Goal: Information Seeking & Learning: Find specific fact

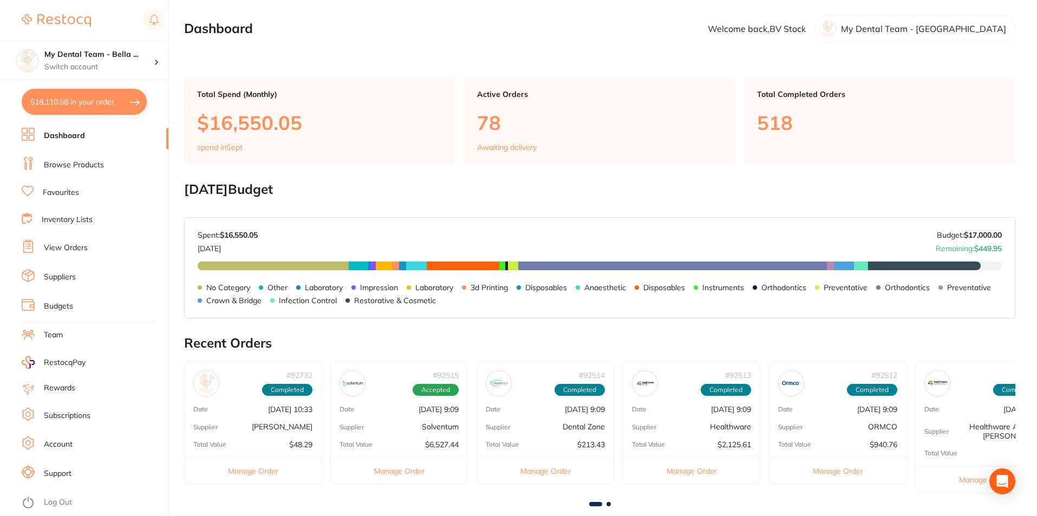
click at [44, 162] on link "Browse Products" at bounding box center [74, 165] width 60 height 11
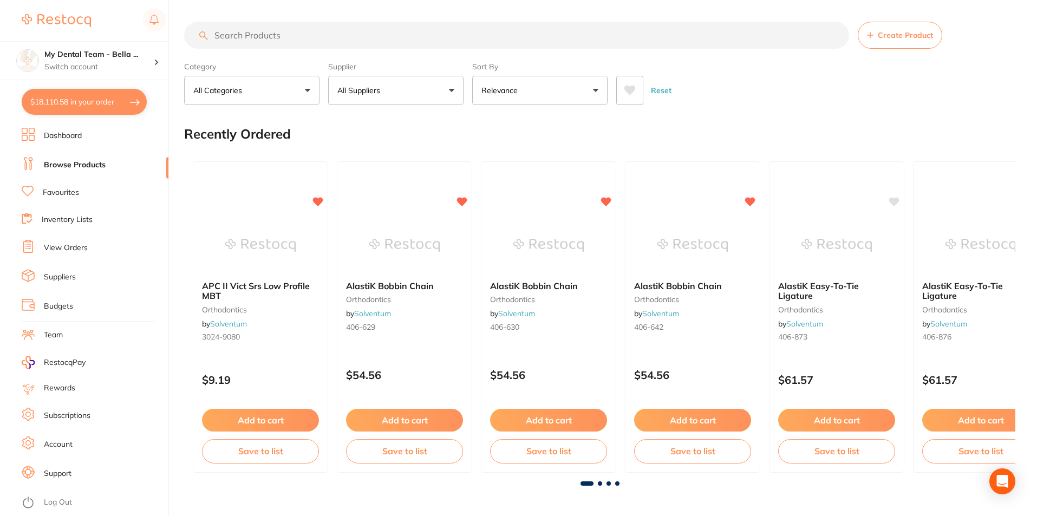
click at [441, 31] on input "search" at bounding box center [516, 35] width 665 height 27
click at [431, 40] on input "search" at bounding box center [516, 35] width 665 height 27
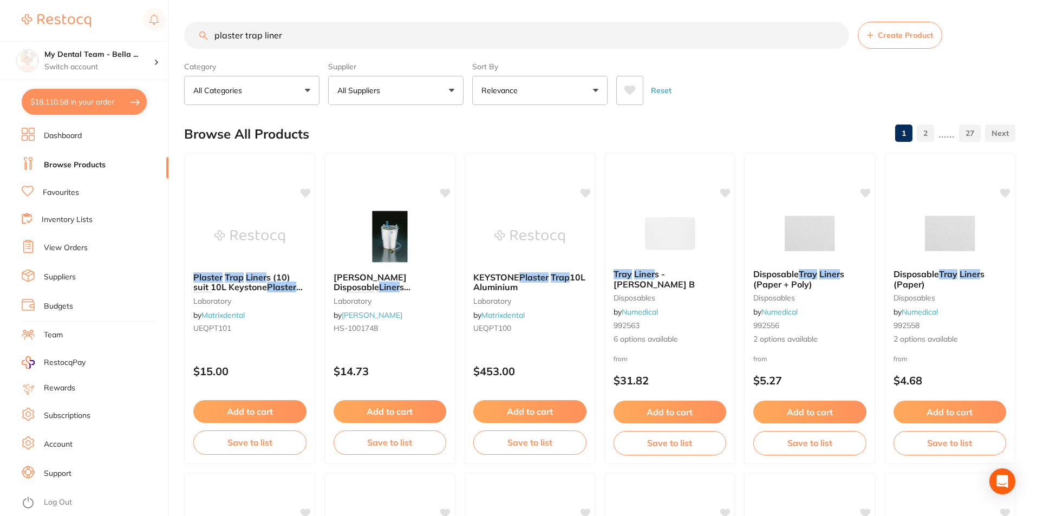
drag, startPoint x: 312, startPoint y: 36, endPoint x: 128, endPoint y: 36, distance: 184.1
click at [128, 36] on div "$18,110.58 My Dental Team - Bella ... Switch account My Dental Team - Bella Vis…" at bounding box center [518, 258] width 1037 height 516
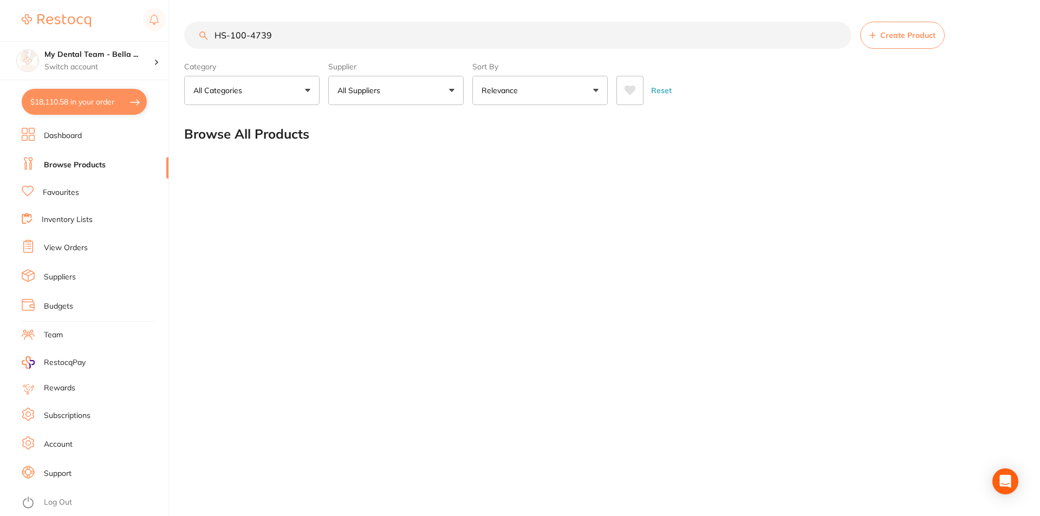
type input "HS-100-4739"
drag, startPoint x: 304, startPoint y: 38, endPoint x: 141, endPoint y: 1, distance: 167.2
click at [142, 6] on div "$18,110.58 My Dental Team - Bella ... Switch account My Dental Team - Bella Vis…" at bounding box center [520, 258] width 1040 height 516
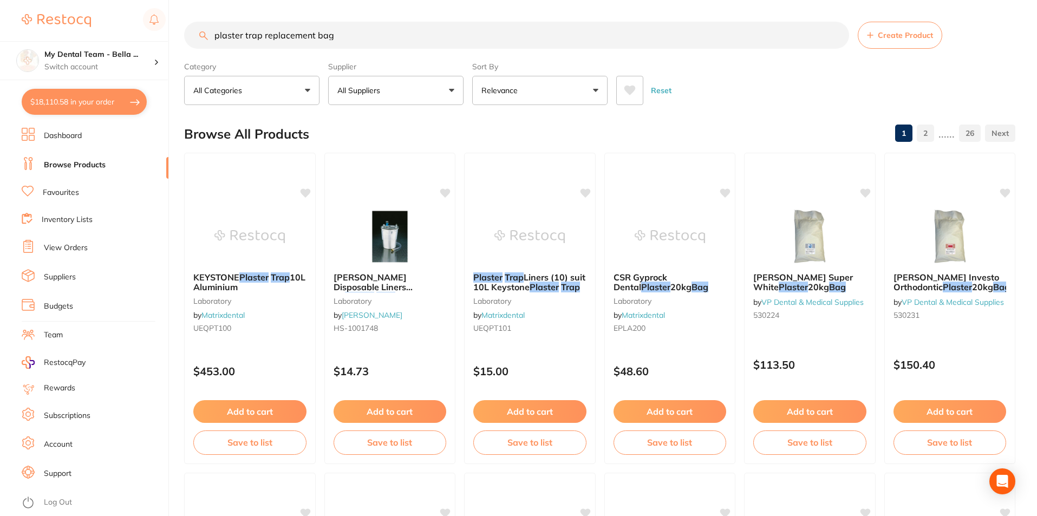
scroll to position [1, 0]
drag, startPoint x: 263, startPoint y: 32, endPoint x: 594, endPoint y: 60, distance: 332.6
click at [594, 60] on section "plaster trap replacement bag Create Product Category All Categories All Categor…" at bounding box center [599, 63] width 831 height 83
drag, startPoint x: 263, startPoint y: 35, endPoint x: 341, endPoint y: 34, distance: 78.0
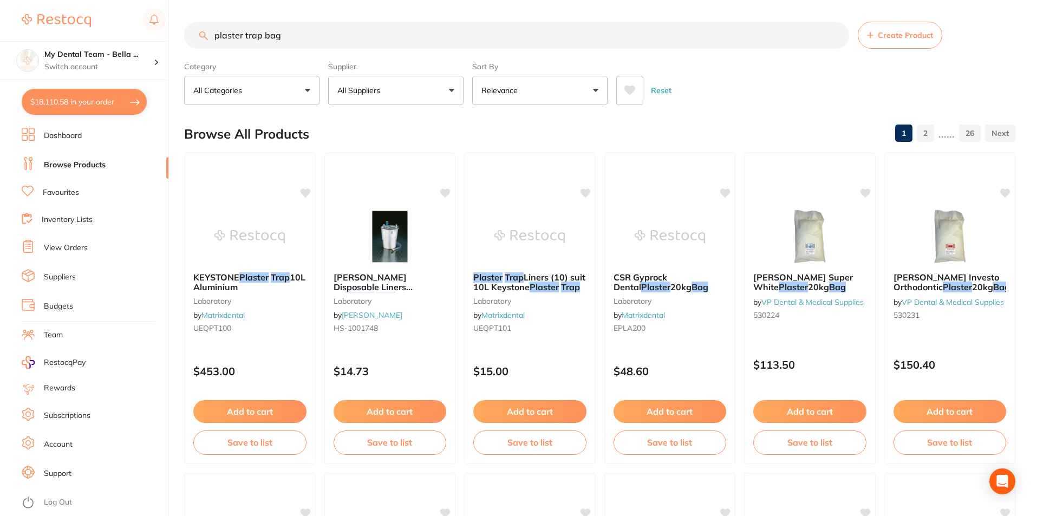
click at [341, 34] on input "plaster trap bag" at bounding box center [516, 35] width 665 height 27
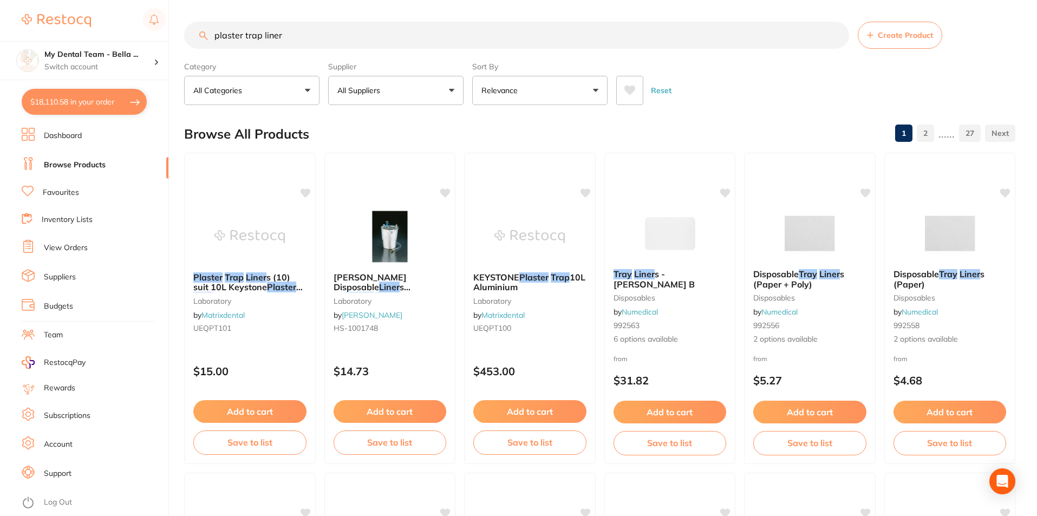
click at [277, 210] on img at bounding box center [249, 237] width 70 height 54
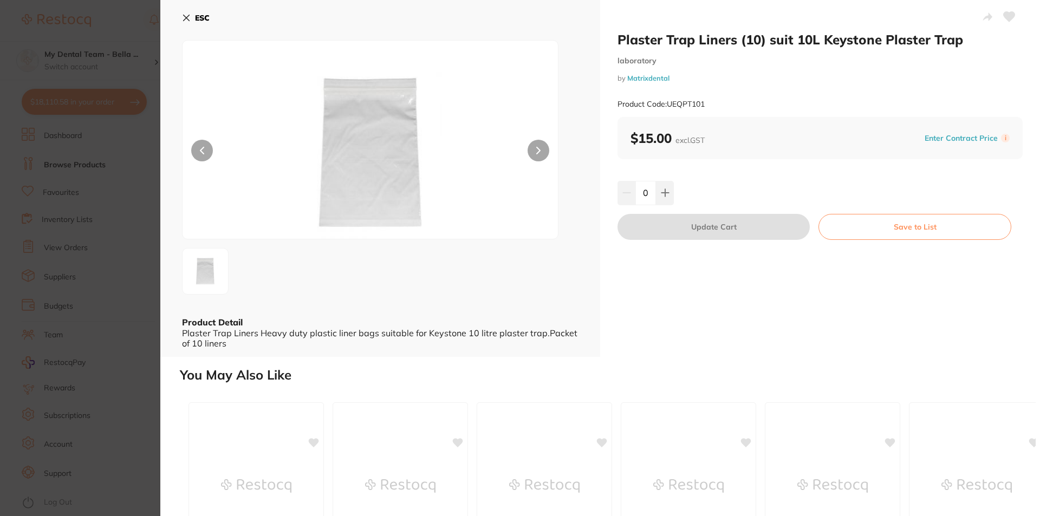
click at [112, 35] on section "Plaster Trap Liners (10) suit 10L Keystone Plaster Trap laboratory by Matrixden…" at bounding box center [520, 258] width 1040 height 516
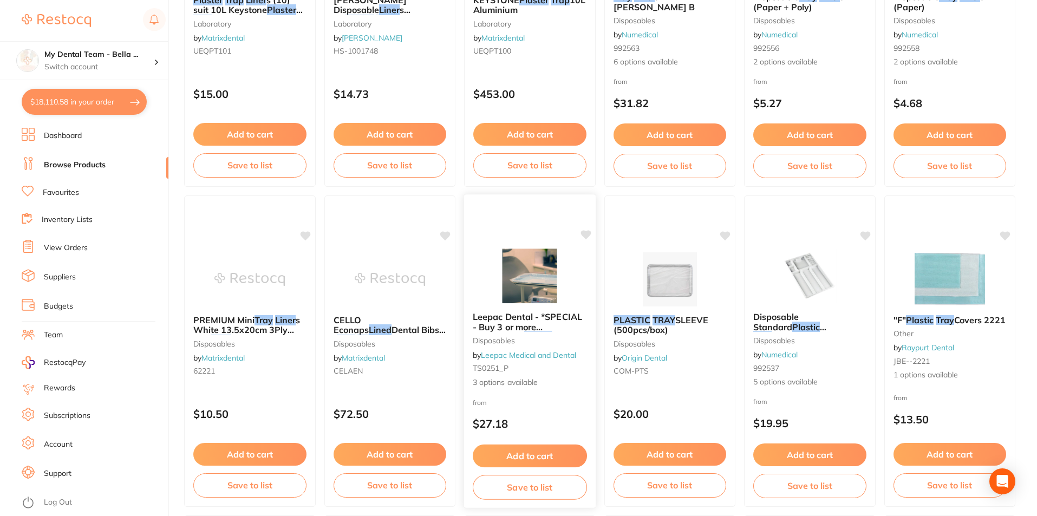
scroll to position [172, 0]
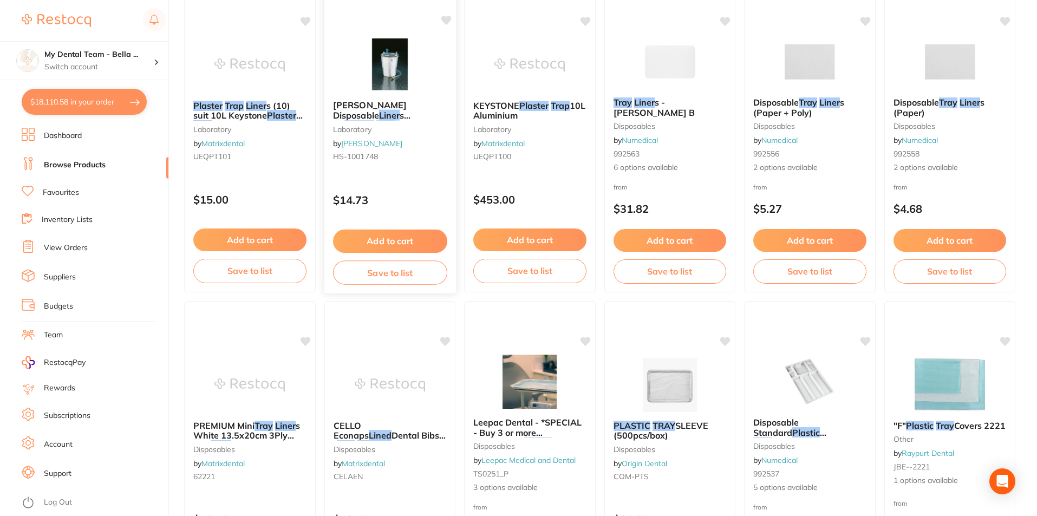
click at [381, 77] on img at bounding box center [389, 64] width 71 height 55
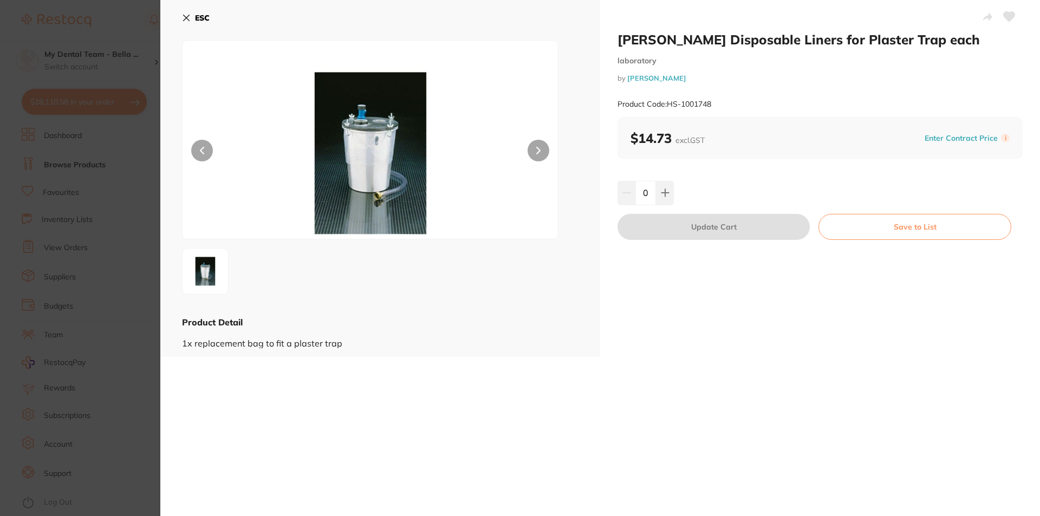
click at [128, 51] on section "HENRY SCHEIN Disposable Liners for Plaster Trap each laboratory by Henry Schein…" at bounding box center [520, 258] width 1040 height 516
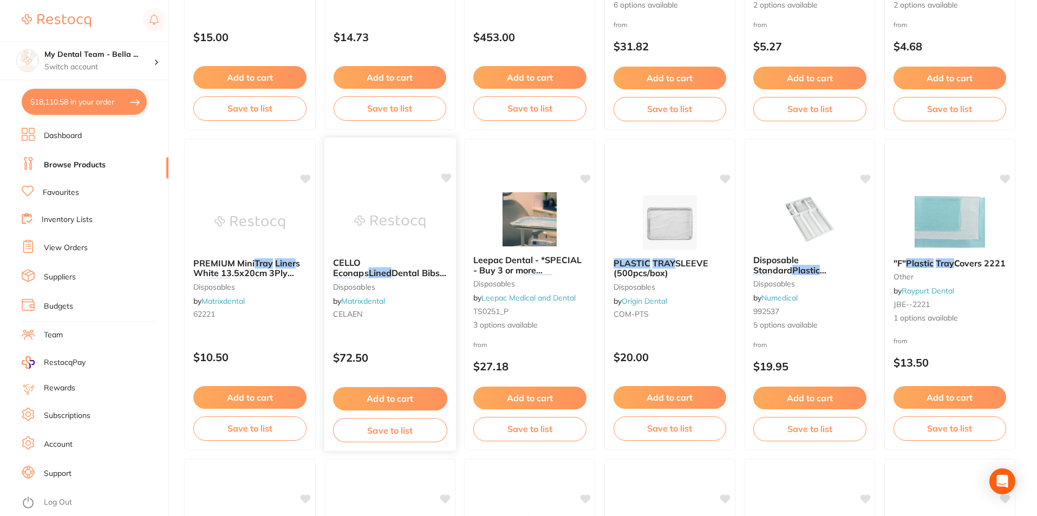
scroll to position [118, 0]
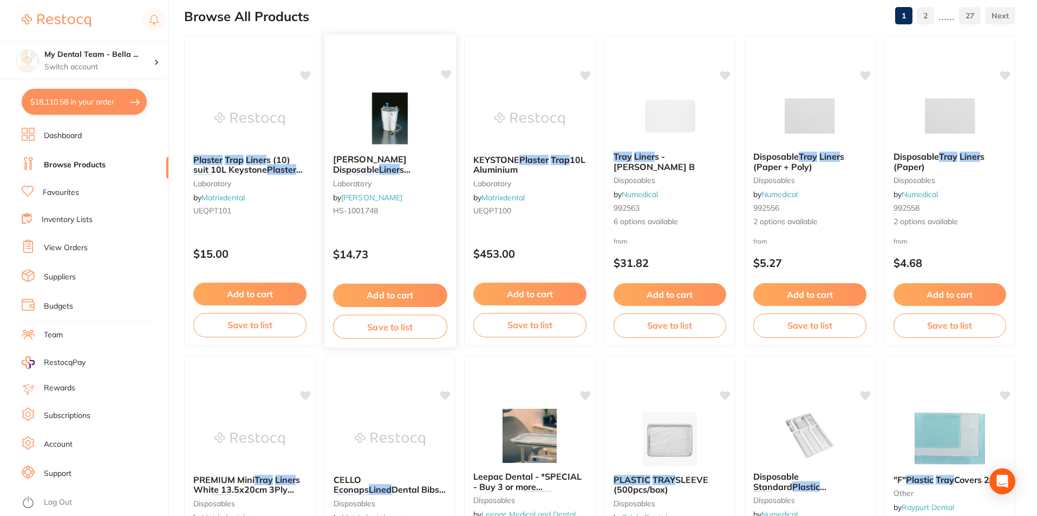
click at [389, 127] on img at bounding box center [389, 118] width 71 height 55
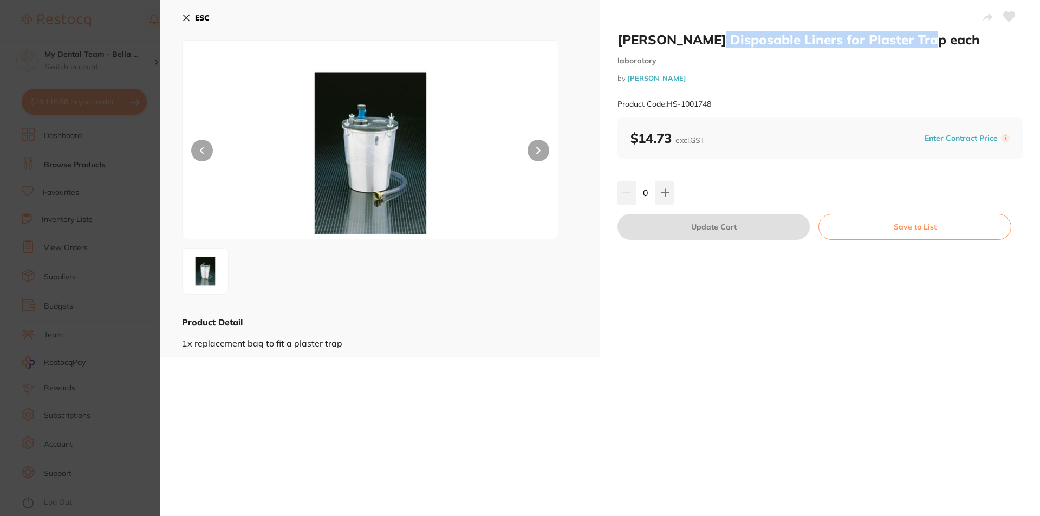
drag, startPoint x: 722, startPoint y: 41, endPoint x: 932, endPoint y: 38, distance: 210.1
click at [932, 38] on h2 "HENRY SCHEIN Disposable Liners for Plaster Trap each" at bounding box center [819, 39] width 405 height 16
copy h2 "Disposable Liners for Plaster Trap"
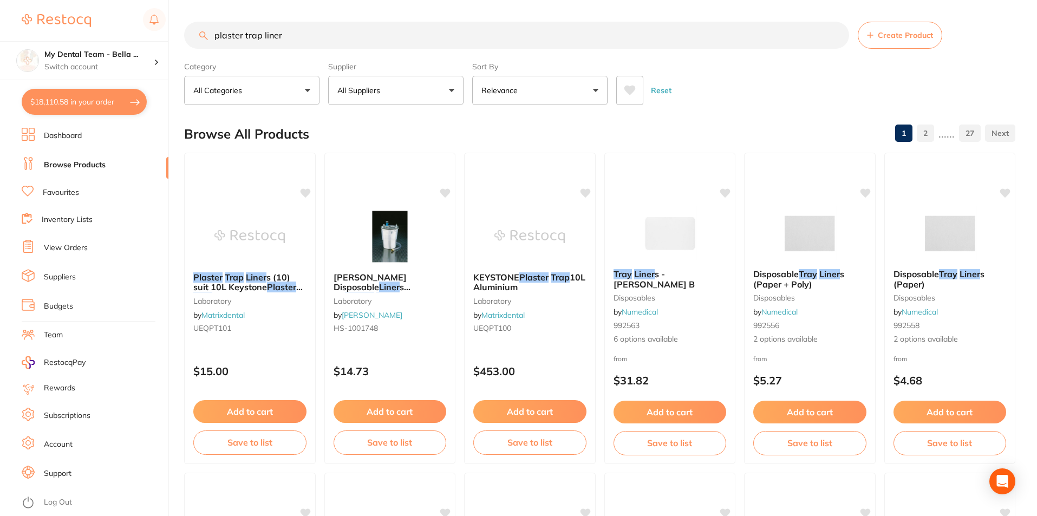
click at [299, 43] on input "plaster trap liner" at bounding box center [516, 35] width 665 height 27
drag, startPoint x: 329, startPoint y: 27, endPoint x: 160, endPoint y: 27, distance: 169.0
click at [162, 26] on div "$18,110.58 My Dental Team - Bella ... Switch account My Dental Team - Bella Vis…" at bounding box center [518, 258] width 1037 height 516
paste input "Disposable Liners for Plaster Trap"
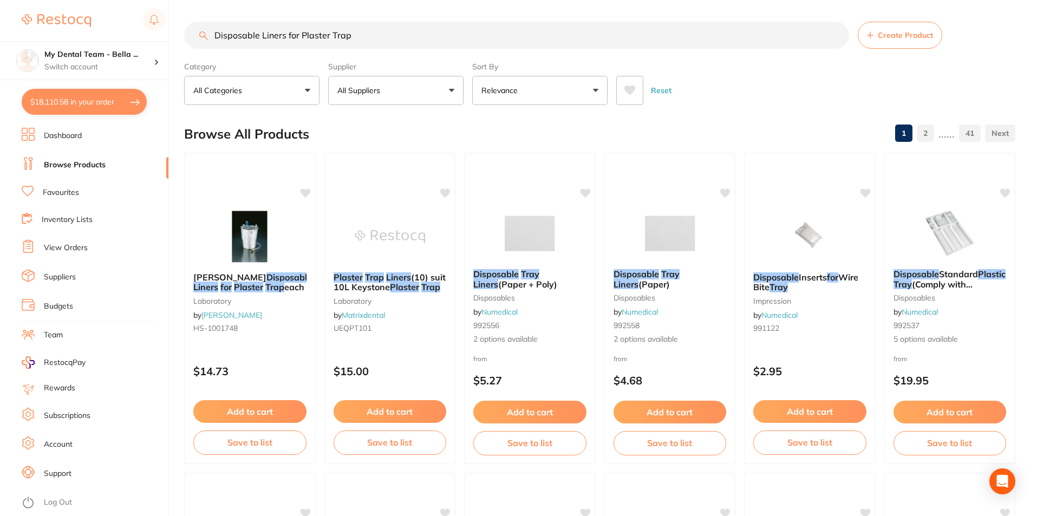
drag, startPoint x: 329, startPoint y: 34, endPoint x: 372, endPoint y: 30, distance: 43.0
click at [372, 30] on input "Disposable Liners for Plaster Trap" at bounding box center [516, 35] width 665 height 27
type input "Disposable Liners for Plaster"
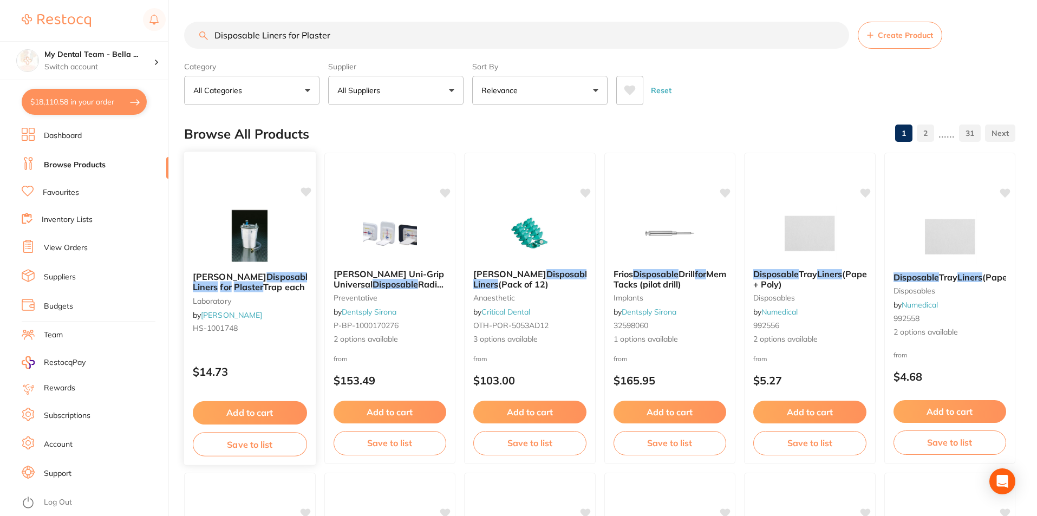
click at [250, 237] on img at bounding box center [249, 236] width 71 height 55
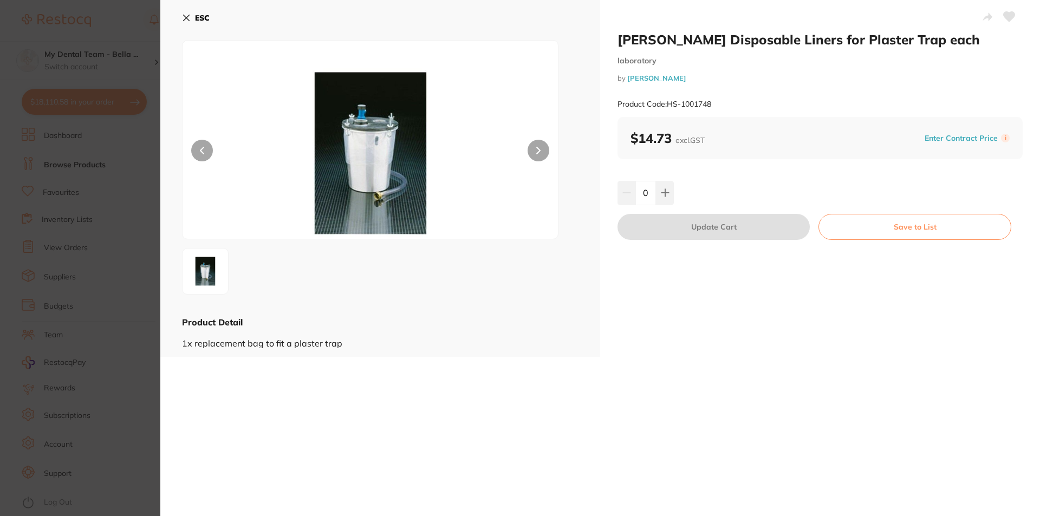
click at [720, 94] on div "Product Code: HS-1001748" at bounding box center [819, 104] width 405 height 27
click at [628, 77] on link "[PERSON_NAME]" at bounding box center [656, 78] width 59 height 9
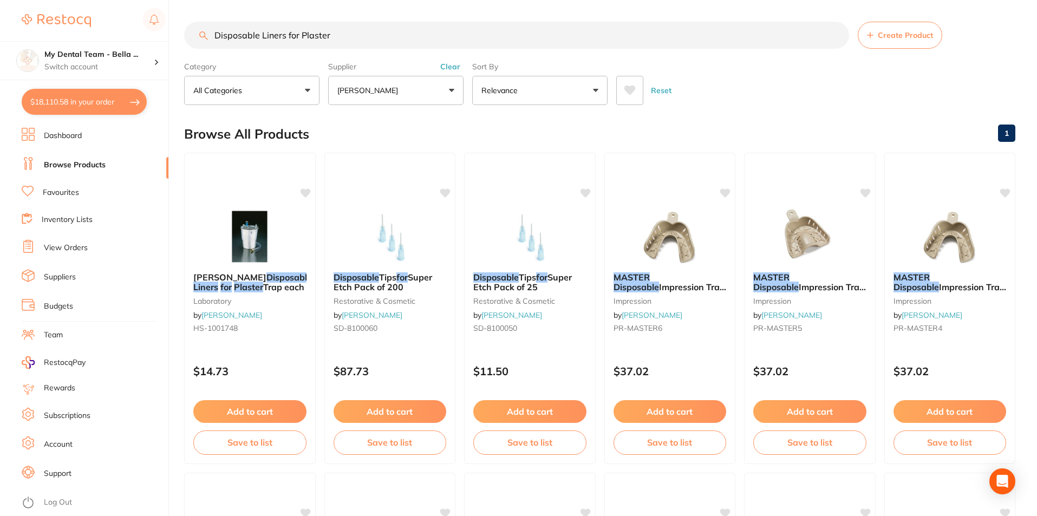
click at [305, 91] on button "All Categories" at bounding box center [251, 90] width 135 height 29
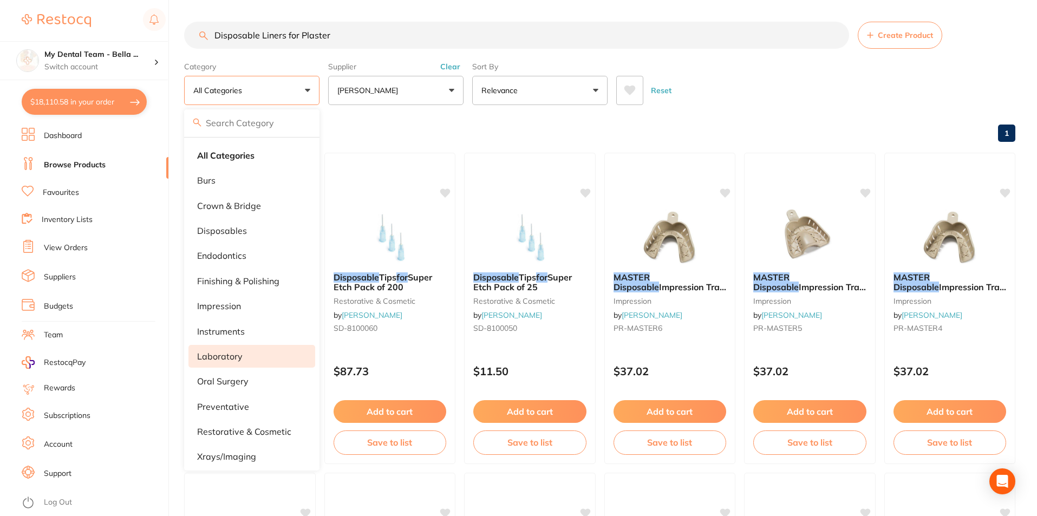
click at [229, 361] on p "laboratory" at bounding box center [219, 356] width 45 height 10
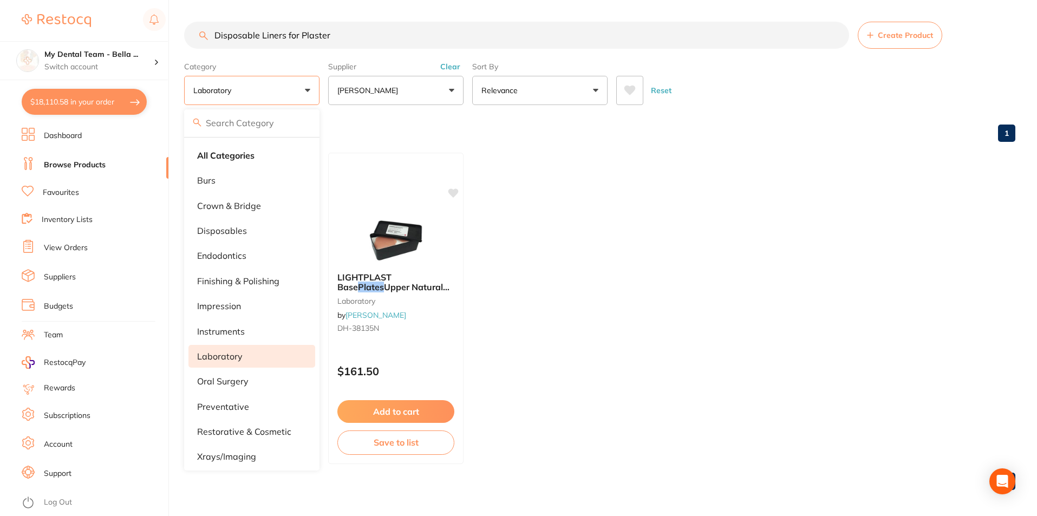
click at [794, 115] on main "Disposable Liners for Plaster Create Product Category laboratory All Categories…" at bounding box center [610, 260] width 853 height 520
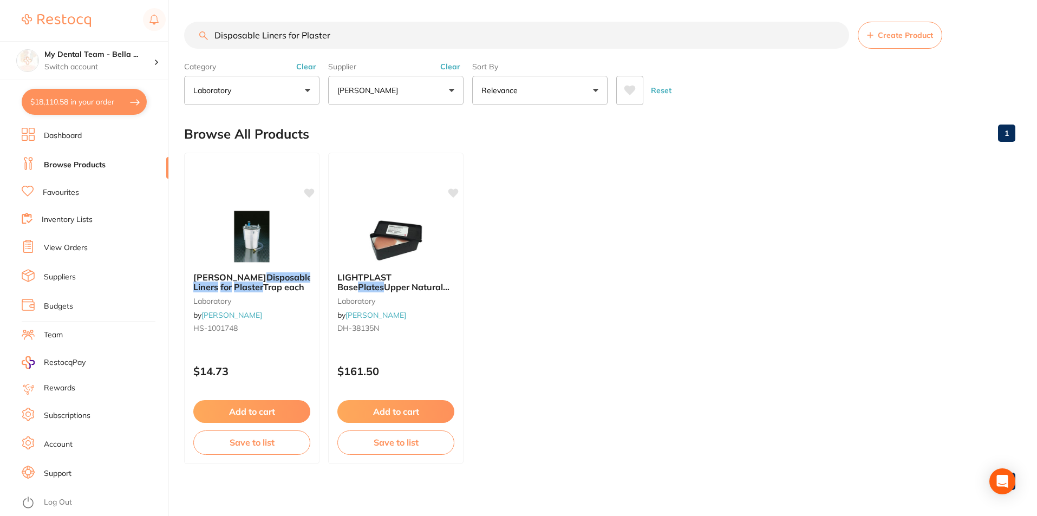
click at [759, 258] on ul "HENRY SCHEIN Disposable Liners for Plaster Trap each laboratory by Henry Schein…" at bounding box center [599, 308] width 831 height 311
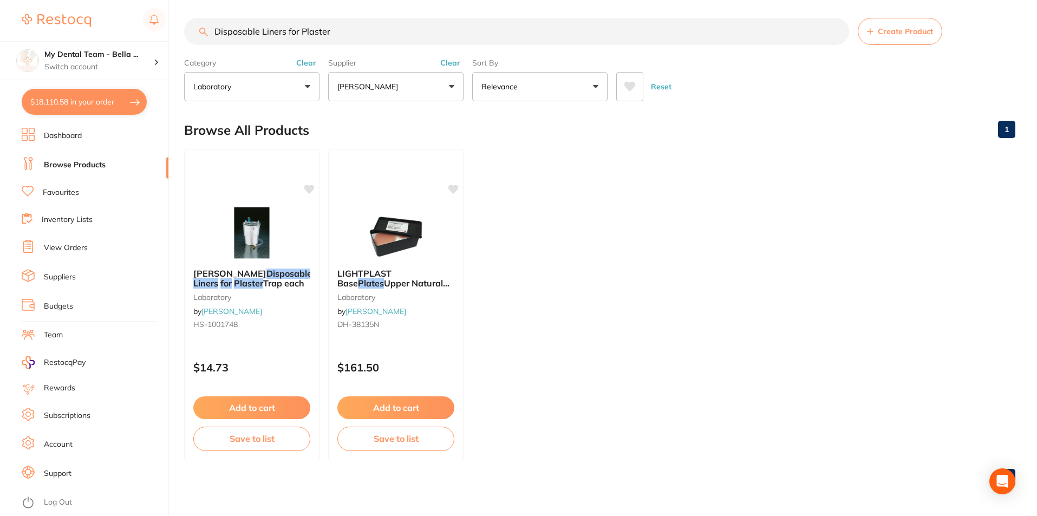
scroll to position [4, 0]
click at [94, 164] on link "Browse Products" at bounding box center [75, 165] width 62 height 11
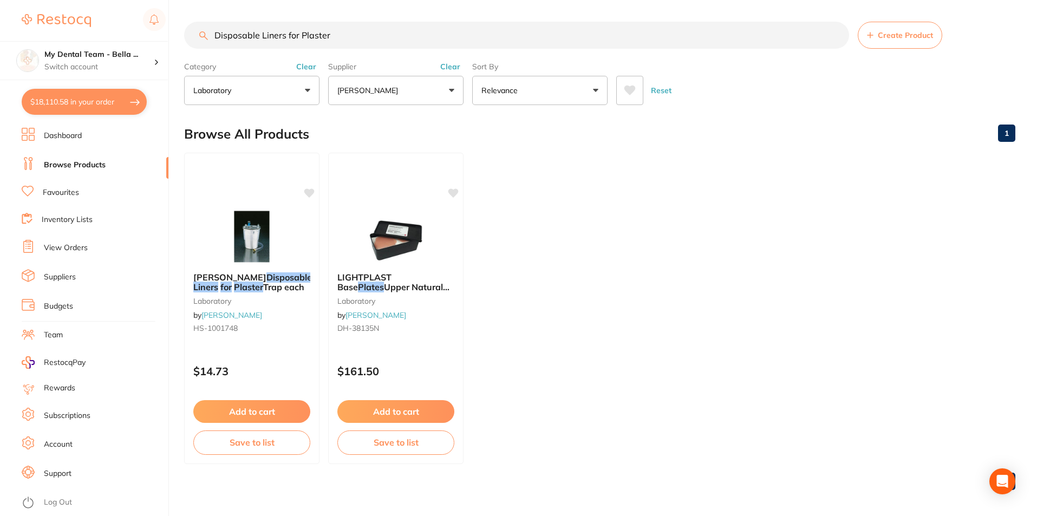
click at [304, 68] on button "Clear" at bounding box center [306, 67] width 27 height 10
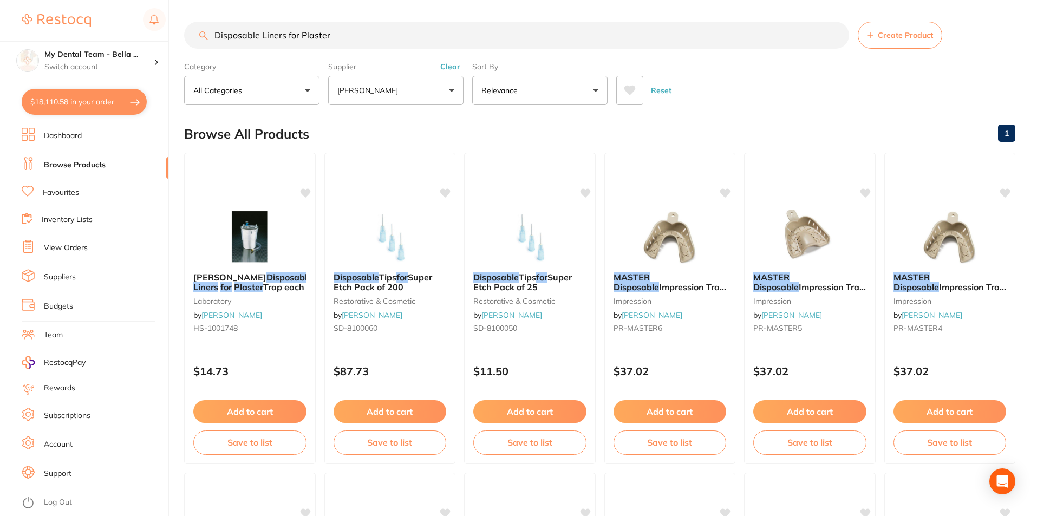
click at [448, 66] on button "Clear" at bounding box center [450, 67] width 27 height 10
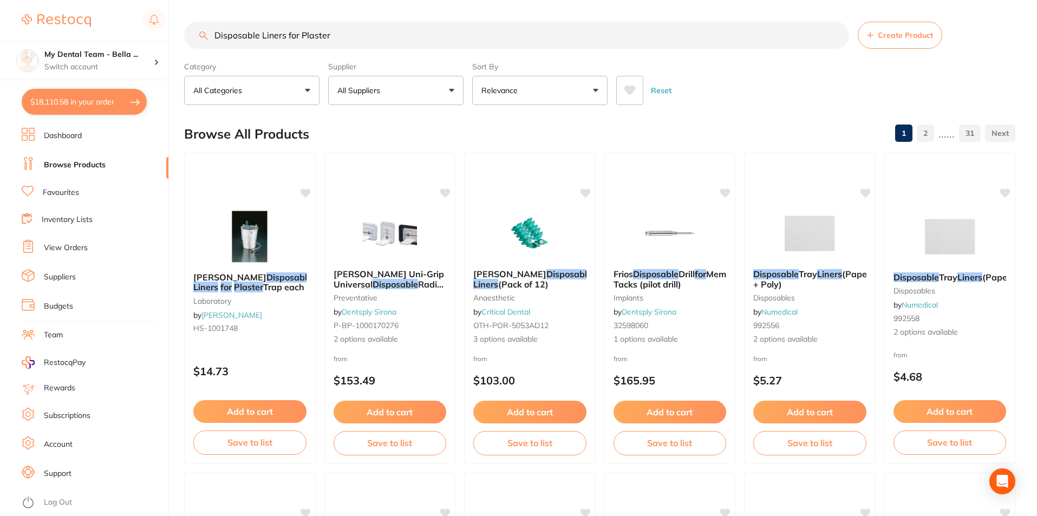
click at [307, 99] on button "All Categories" at bounding box center [251, 90] width 135 height 29
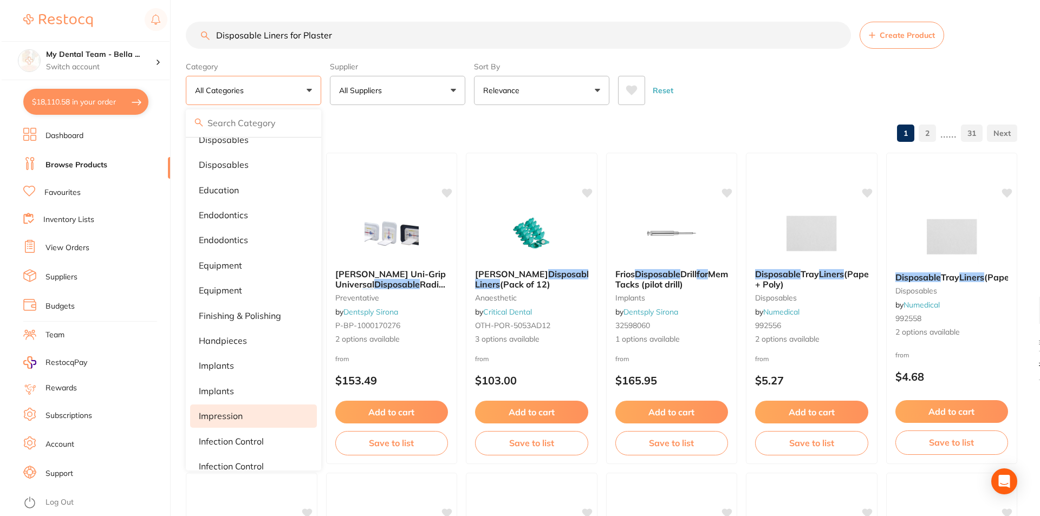
scroll to position [325, 0]
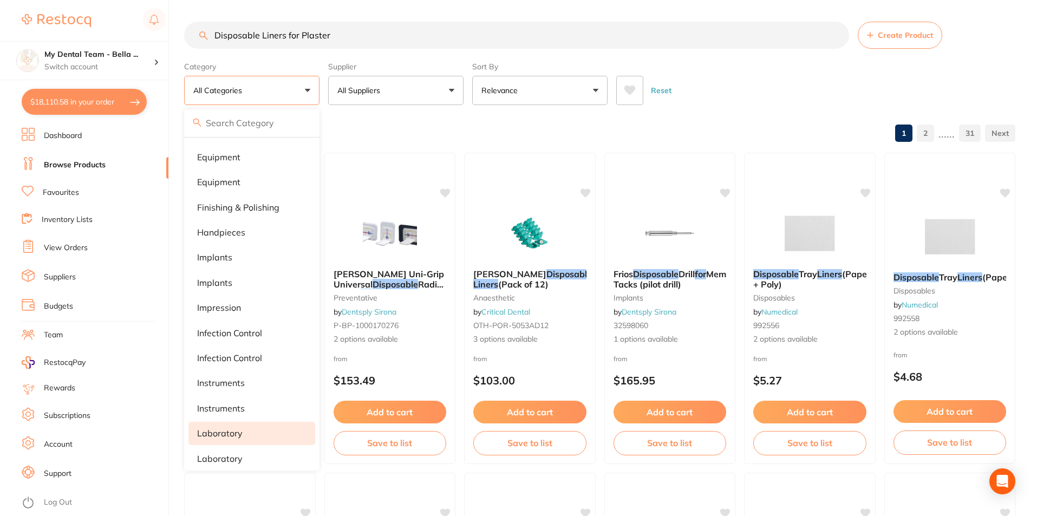
click at [235, 431] on p "laboratory" at bounding box center [219, 433] width 45 height 10
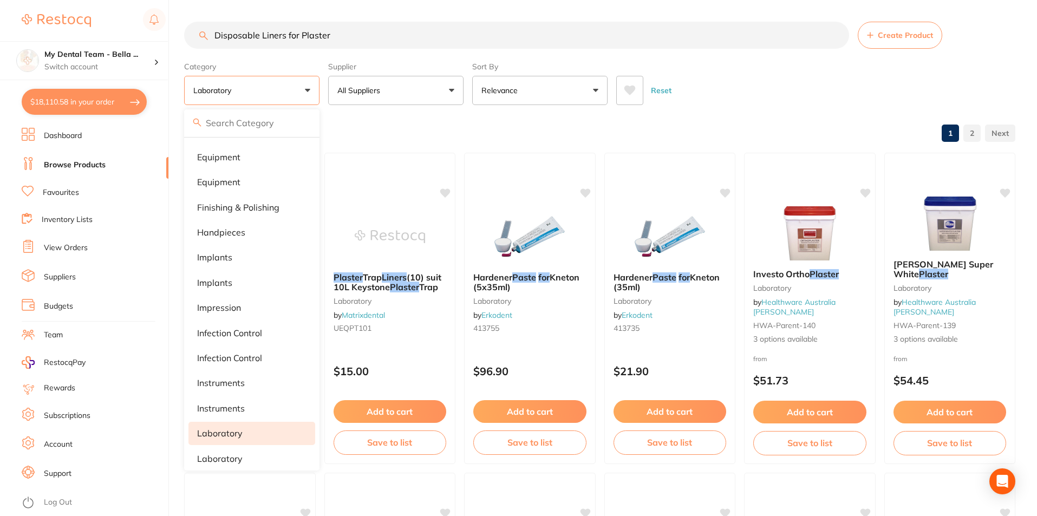
click at [789, 62] on div "Category laboratory All Categories anaesthetic articulating burs Burs CAD/CAM c…" at bounding box center [599, 81] width 831 height 48
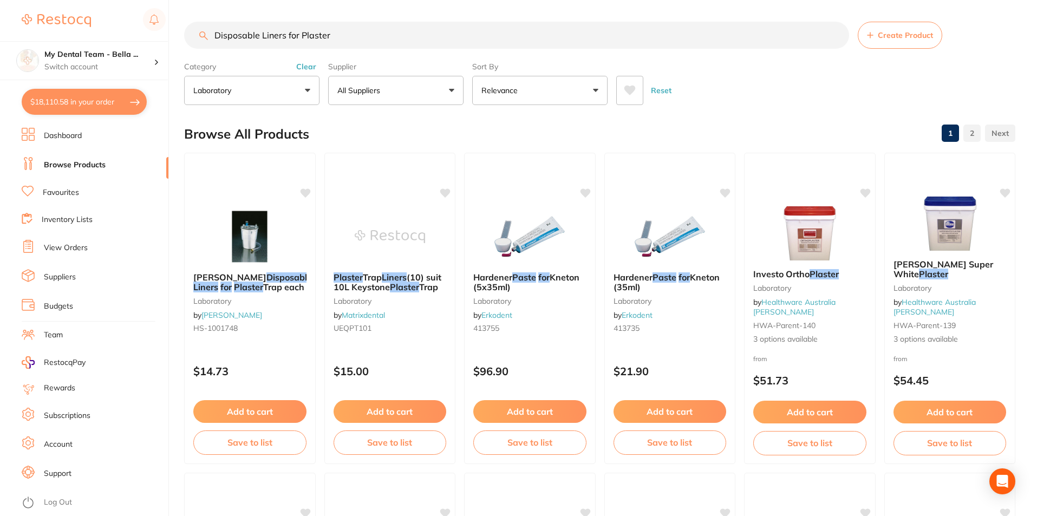
click at [307, 89] on button "laboratory" at bounding box center [251, 90] width 135 height 29
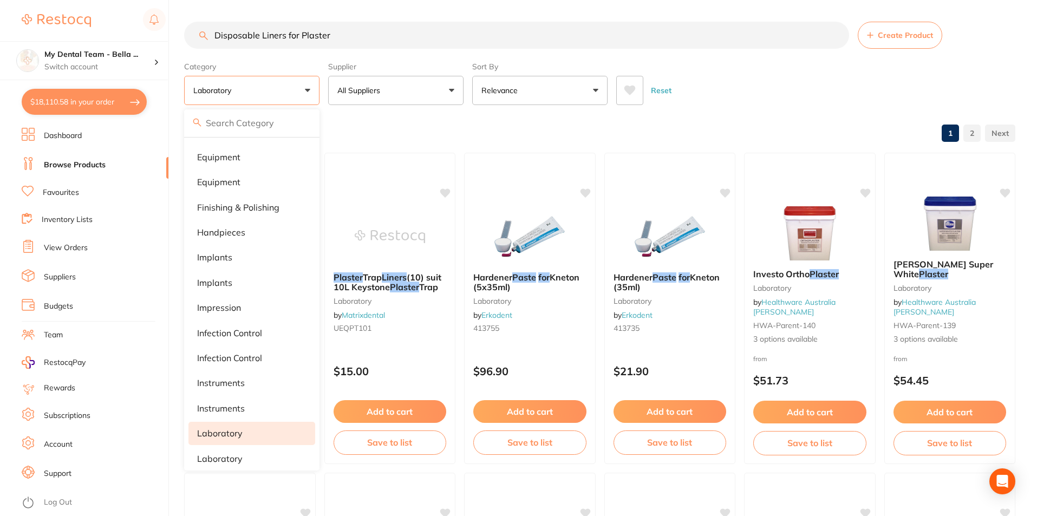
click at [307, 89] on button "laboratory" at bounding box center [251, 90] width 135 height 29
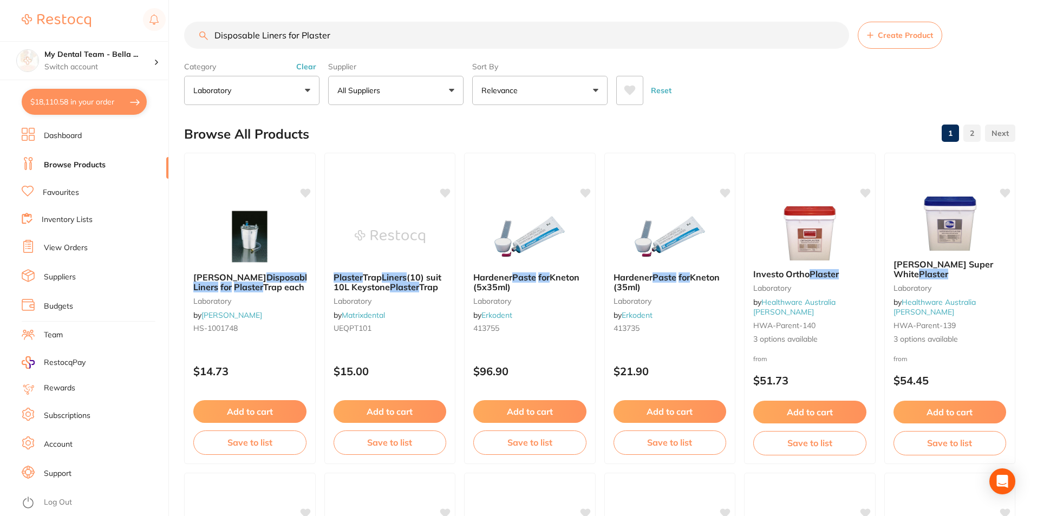
click at [832, 99] on div "Reset" at bounding box center [811, 86] width 390 height 38
click at [389, 249] on img at bounding box center [389, 236] width 71 height 55
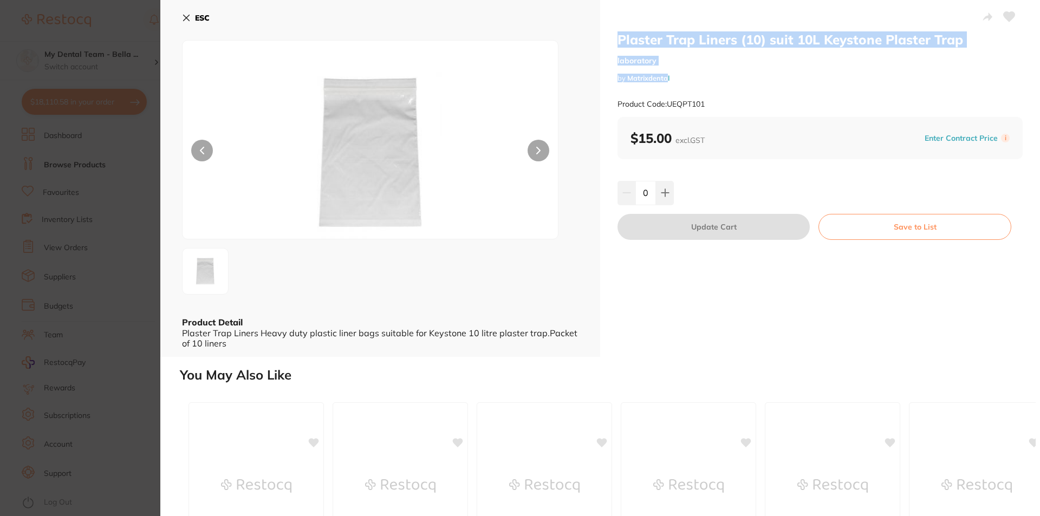
drag, startPoint x: 620, startPoint y: 38, endPoint x: 666, endPoint y: 76, distance: 60.0
click at [666, 76] on div "Plaster Trap Liners (10) suit 10L Keystone Plaster Trap laboratory by Matrixden…" at bounding box center [819, 74] width 405 height 86
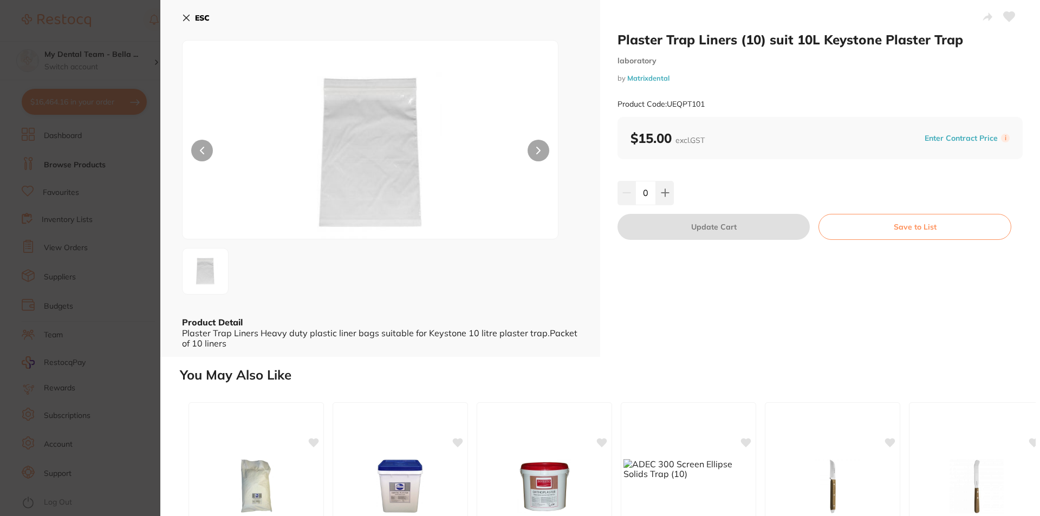
click at [698, 107] on small "Product Code: UEQPT101" at bounding box center [660, 104] width 87 height 9
drag, startPoint x: 626, startPoint y: 80, endPoint x: 707, endPoint y: 75, distance: 81.4
click at [624, 77] on div "Plaster Trap Liners (10) suit 10L Keystone Plaster Trap laboratory by Matrixden…" at bounding box center [819, 74] width 405 height 86
copy div "Matrixdental Product Code: UEQPT101"
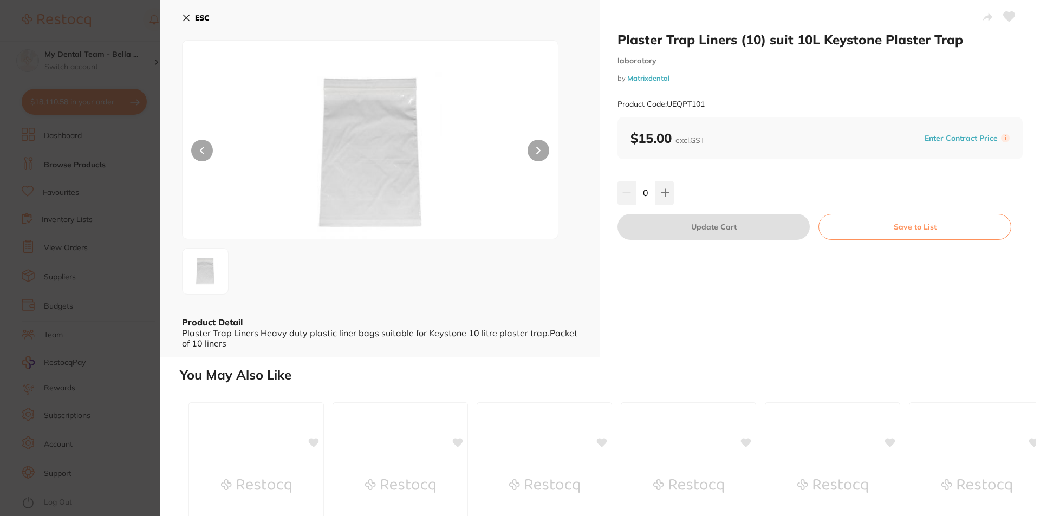
click at [138, 255] on section "Plaster Trap Liners (10) suit 10L Keystone Plaster Trap laboratory by Matrixden…" at bounding box center [520, 258] width 1040 height 516
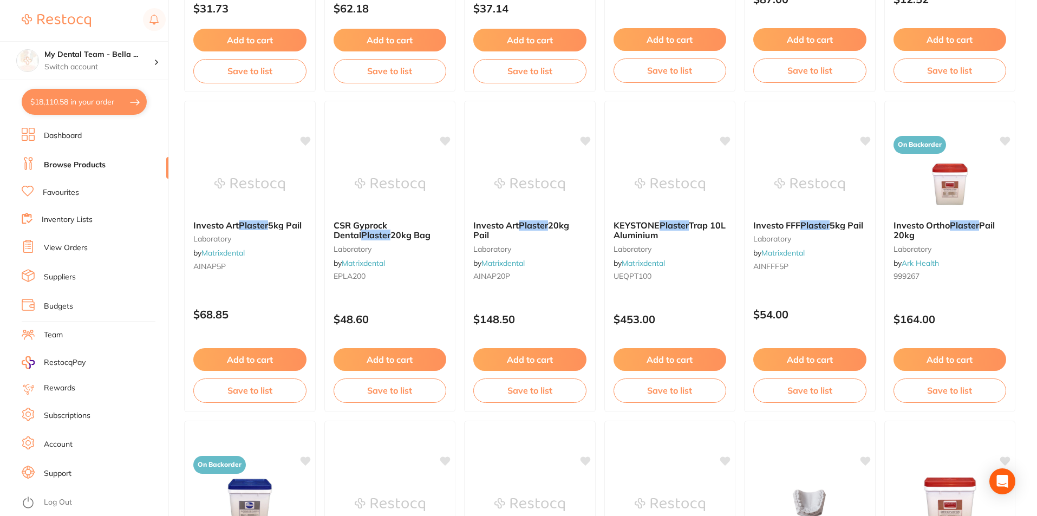
scroll to position [600, 0]
